Goal: Task Accomplishment & Management: Contribute content

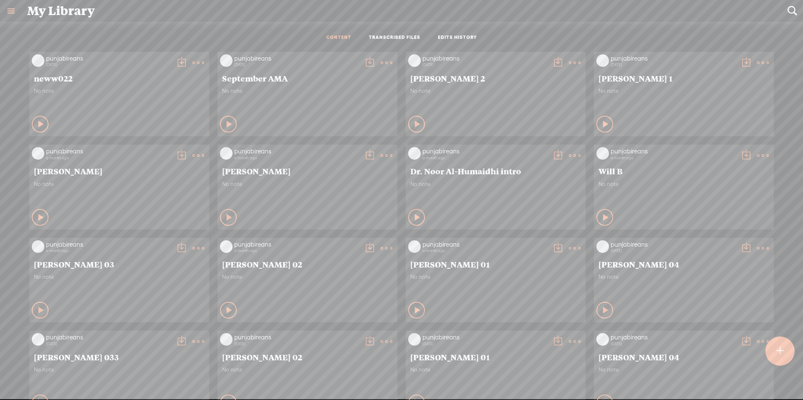
click at [786, 353] on div at bounding box center [780, 351] width 29 height 29
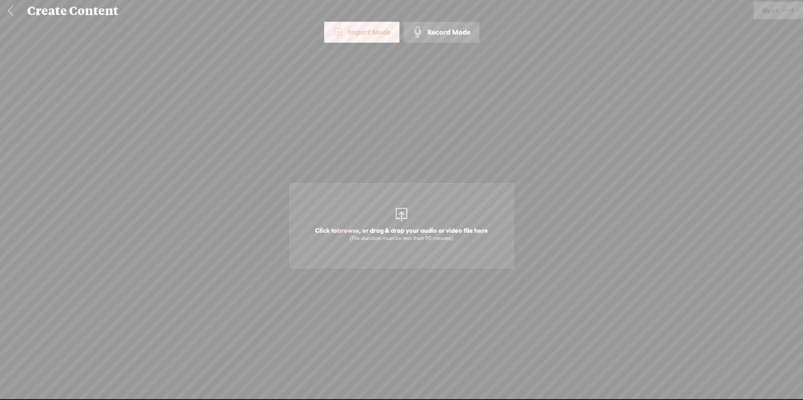
click at [422, 225] on span "Click to browse , or drag & drop your audio or video file here (File duration m…" at bounding box center [402, 234] width 182 height 24
click at [781, 7] on link "Next" at bounding box center [778, 11] width 49 height 18
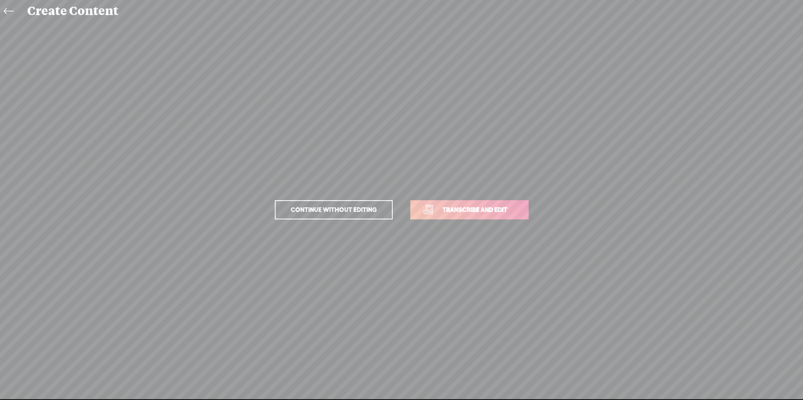
click at [466, 220] on p "Continue without editing Transcribe and edit" at bounding box center [401, 210] width 293 height 37
click at [479, 208] on span "Transcribe and edit" at bounding box center [475, 210] width 82 height 10
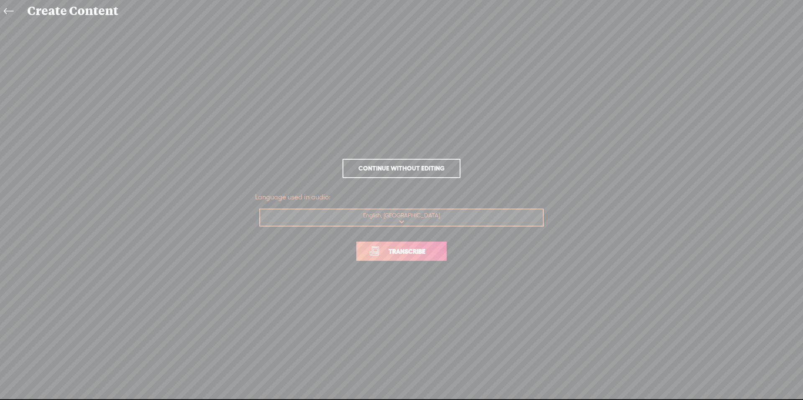
click at [410, 256] on span "Transcribe" at bounding box center [407, 252] width 54 height 10
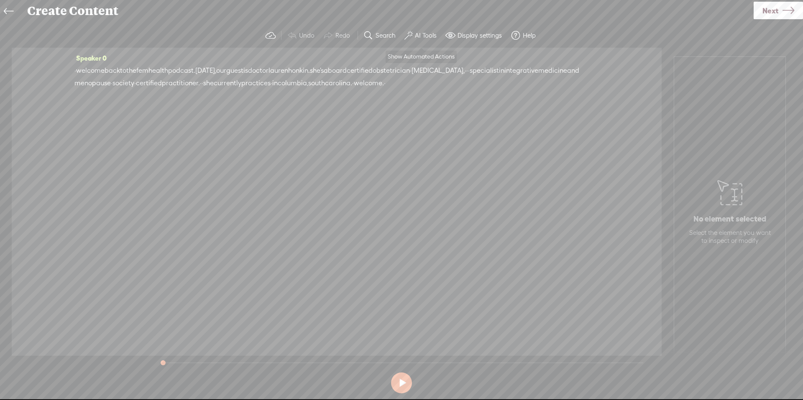
click at [430, 35] on label "AI Tools" at bounding box center [426, 35] width 22 height 8
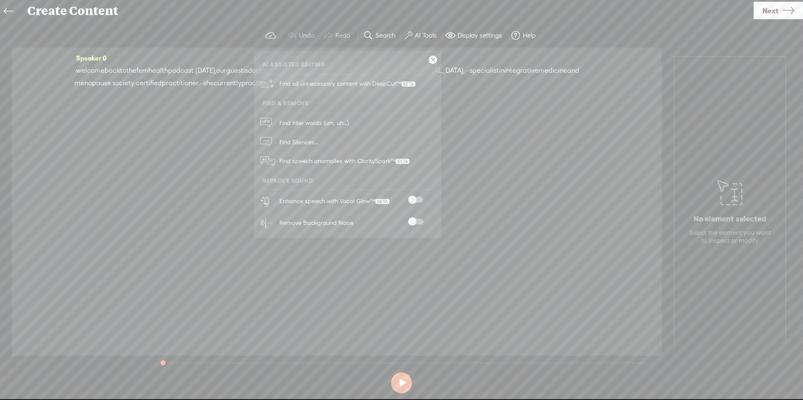
drag, startPoint x: 415, startPoint y: 202, endPoint x: 417, endPoint y: 218, distance: 16.6
click at [415, 202] on span at bounding box center [415, 200] width 15 height 6
click at [417, 220] on span at bounding box center [415, 222] width 15 height 6
click at [785, 8] on icon at bounding box center [789, 10] width 12 height 21
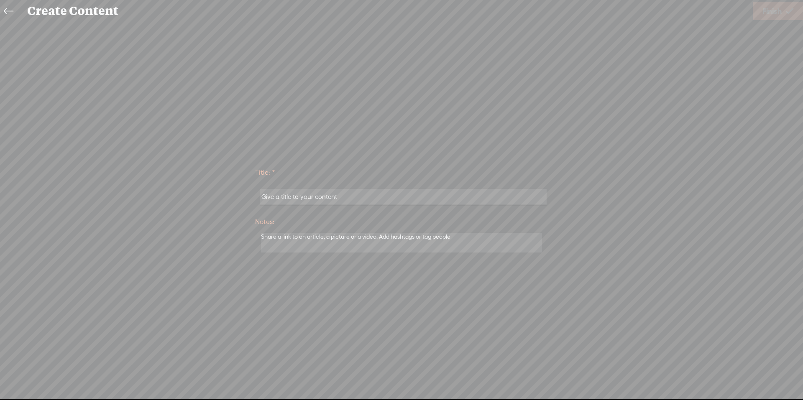
click at [333, 193] on input "text" at bounding box center [403, 197] width 287 height 16
paste input "[PERSON_NAME]"
type input "[PERSON_NAME] intro audio"
click at [779, 18] on span "Finish" at bounding box center [772, 10] width 19 height 21
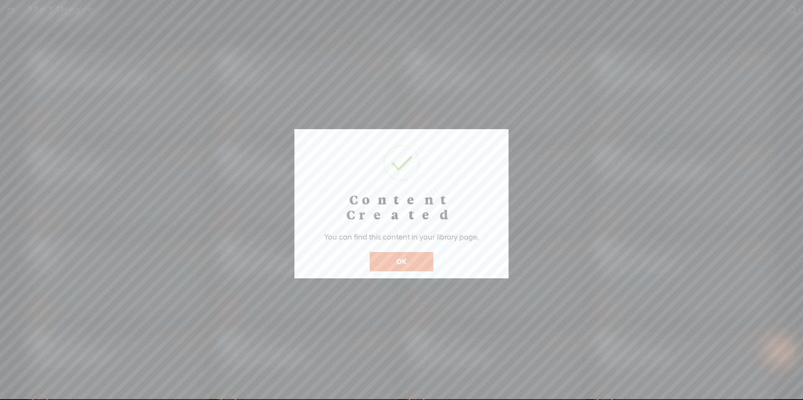
click at [412, 252] on button "OK" at bounding box center [402, 261] width 64 height 19
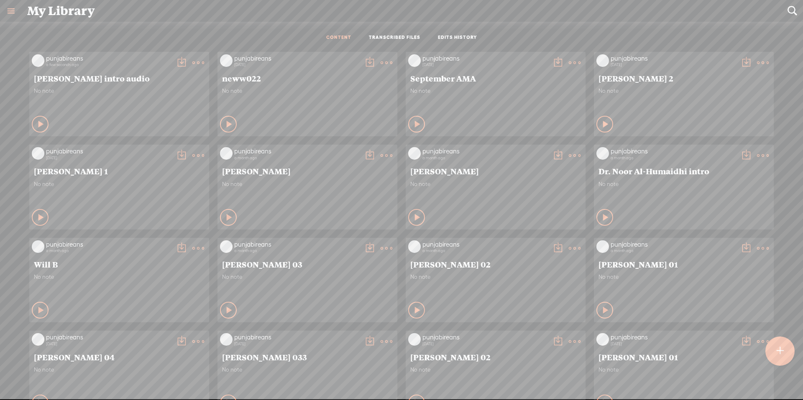
click at [192, 64] on t at bounding box center [198, 63] width 12 height 12
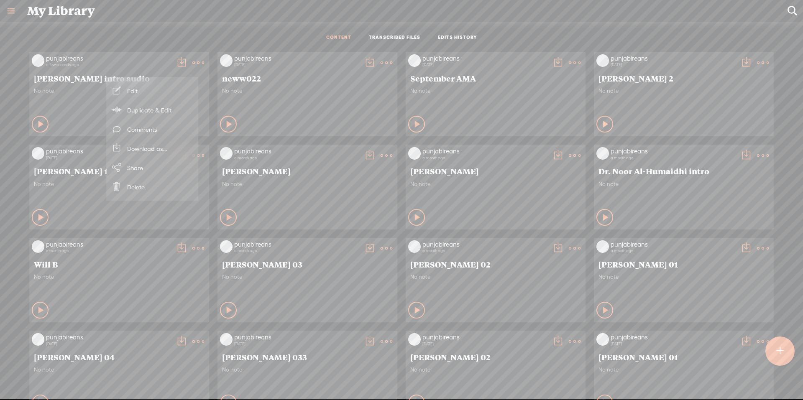
click at [151, 152] on link "Download as..." at bounding box center [152, 148] width 84 height 19
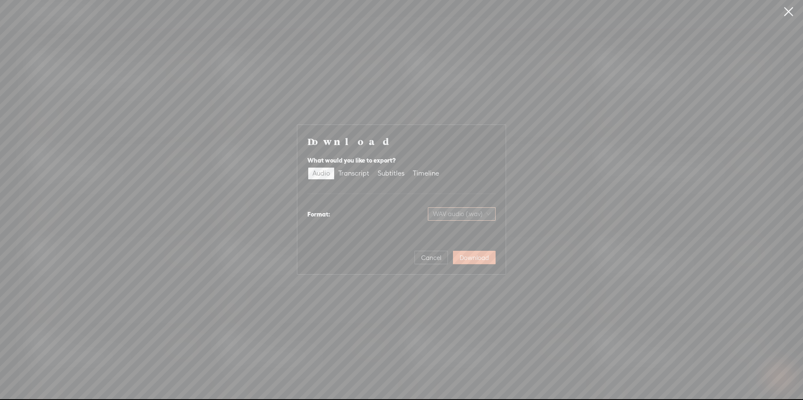
click at [470, 215] on span "WAV audio (.wav)" at bounding box center [462, 214] width 58 height 13
click at [463, 243] on div "Best for sharing, small file size" at bounding box center [455, 241] width 68 height 7
click at [475, 258] on span "Download" at bounding box center [474, 258] width 29 height 8
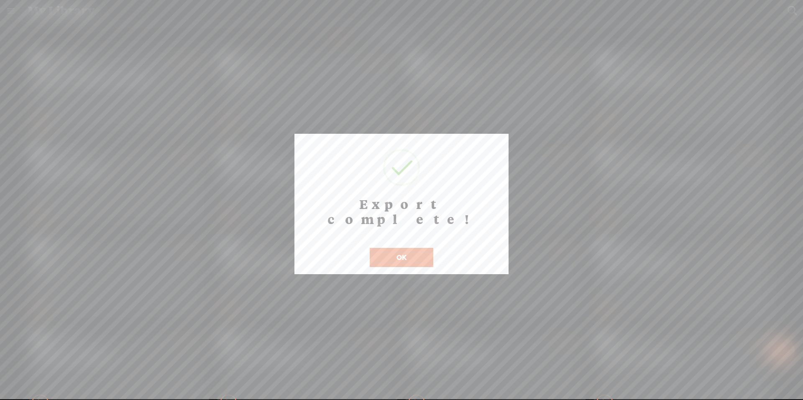
drag, startPoint x: 413, startPoint y: 239, endPoint x: 425, endPoint y: 248, distance: 15.3
click at [413, 248] on button "OK" at bounding box center [402, 257] width 64 height 19
